Goal: Information Seeking & Learning: Learn about a topic

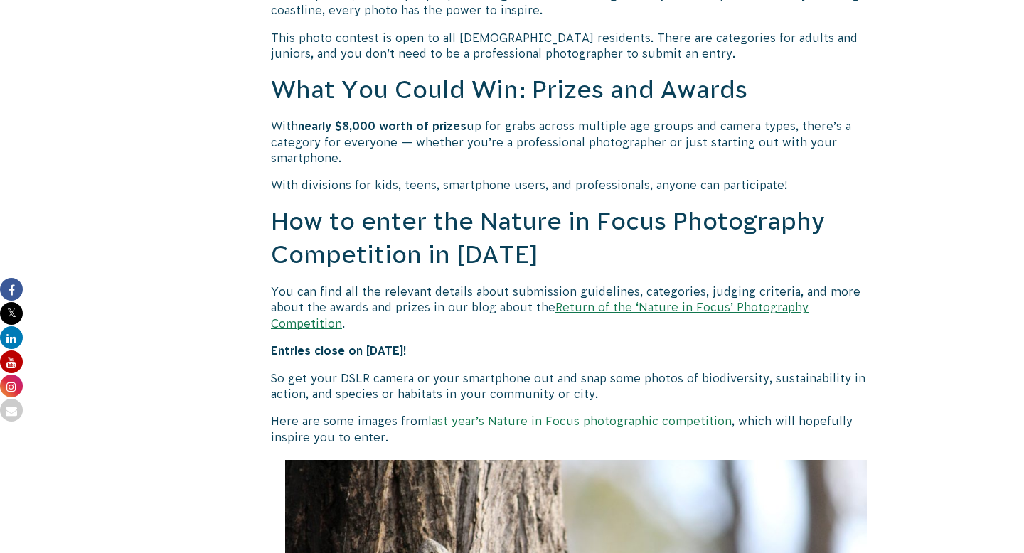
scroll to position [1187, 0]
click at [606, 415] on link "last year’s Nature in Focus photographic competition" at bounding box center [580, 421] width 304 height 13
click at [646, 309] on link "Return of the ‘Nature in Focus’ Photography Competition" at bounding box center [540, 316] width 538 height 28
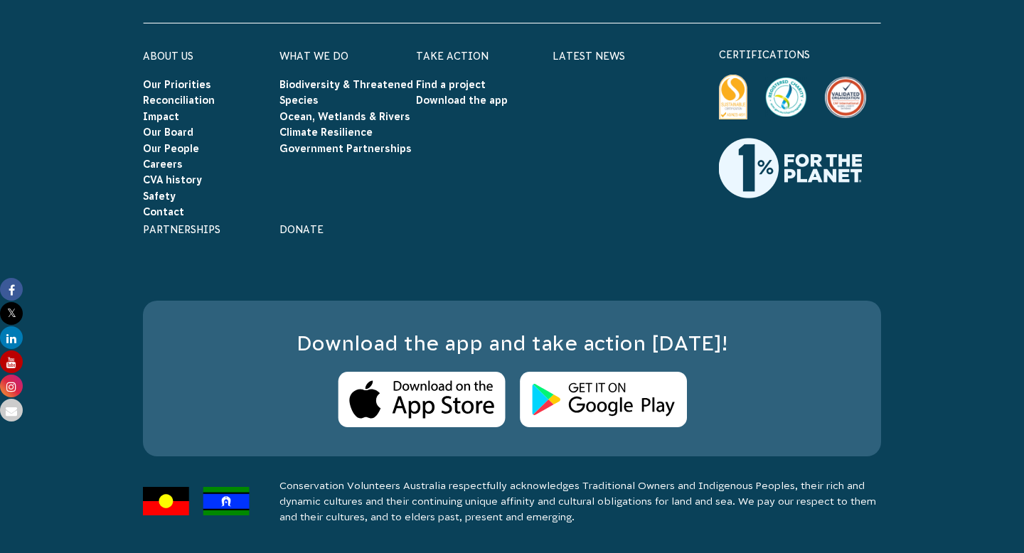
scroll to position [10381, 0]
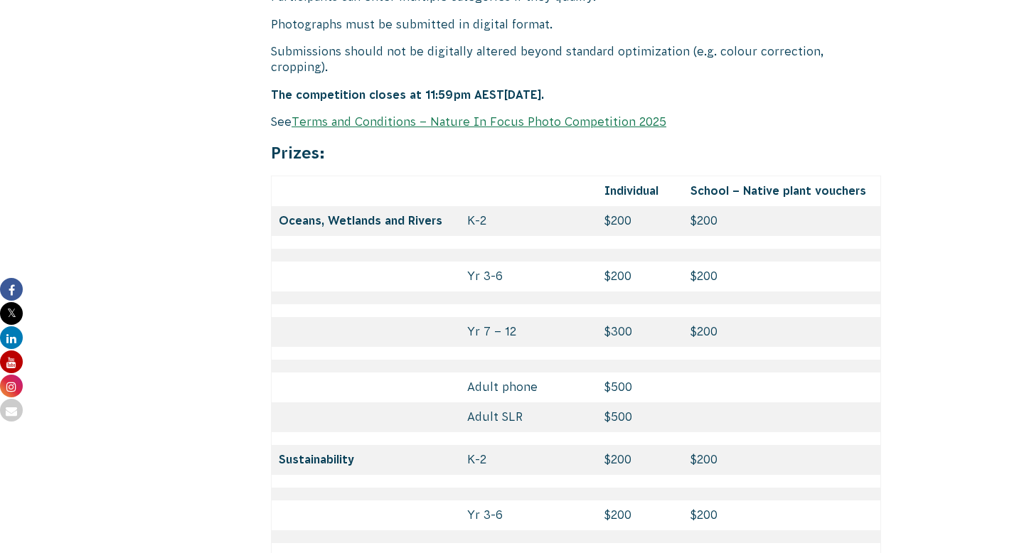
scroll to position [6103, 0]
click at [596, 114] on link "Terms and Conditions – Nature In Focus Photo Competition 2025" at bounding box center [479, 120] width 375 height 13
